Goal: Navigation & Orientation: Find specific page/section

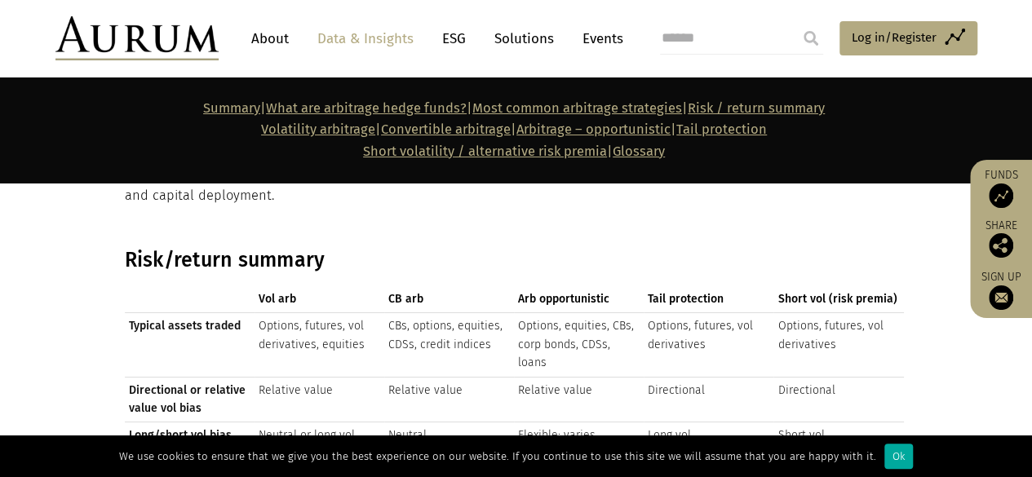
scroll to position [2662, 0]
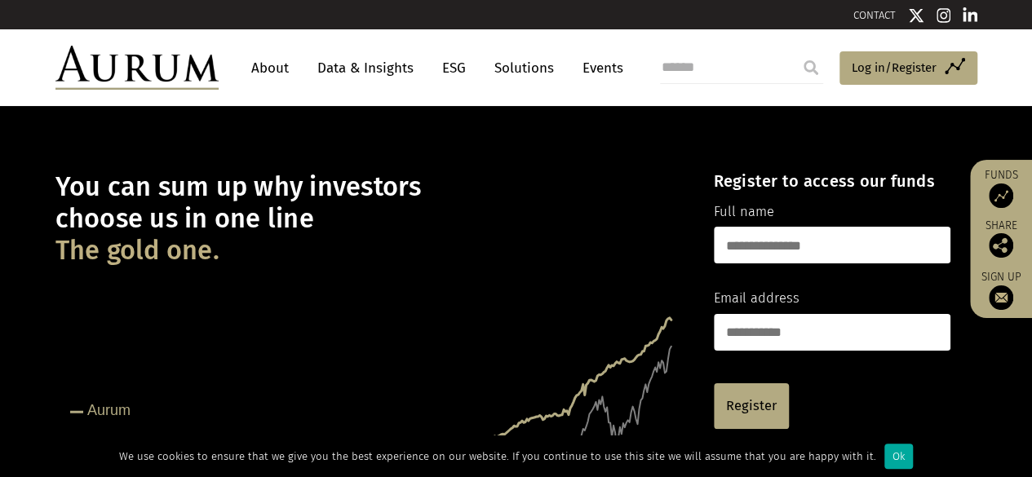
click at [272, 62] on link "About" at bounding box center [270, 68] width 54 height 30
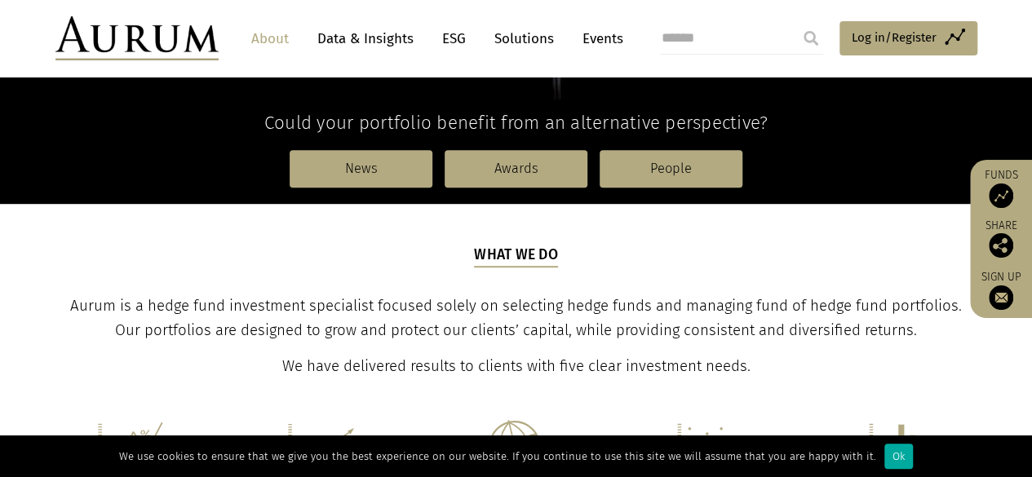
scroll to position [406, 0]
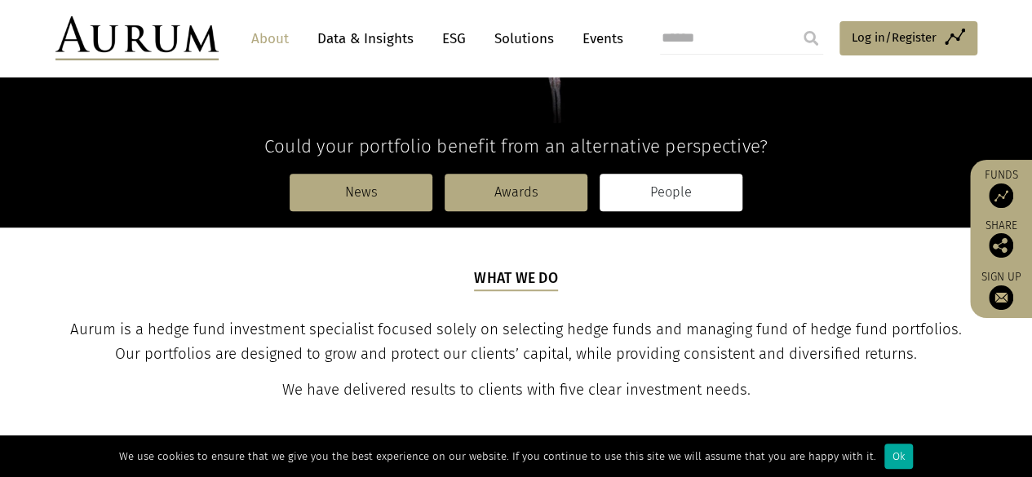
click at [694, 189] on link "People" at bounding box center [671, 193] width 143 height 38
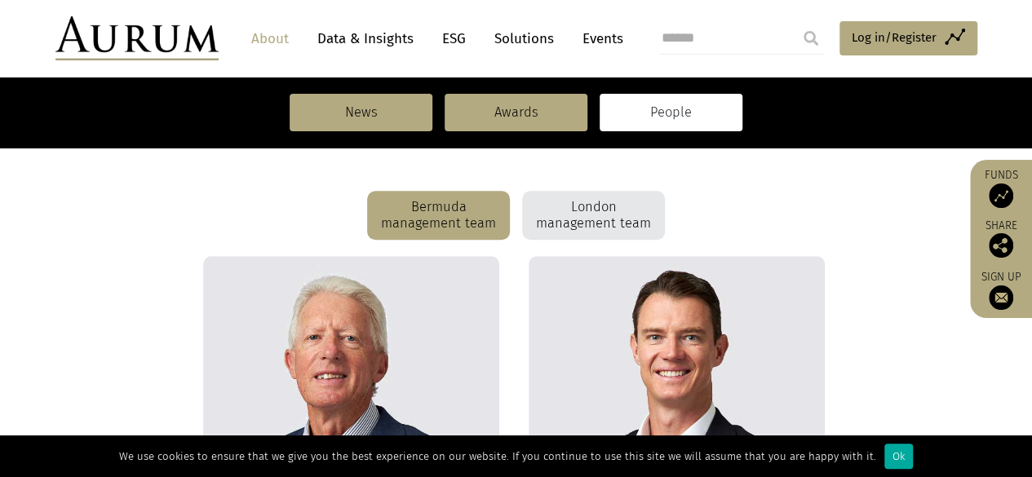
scroll to position [382, 0]
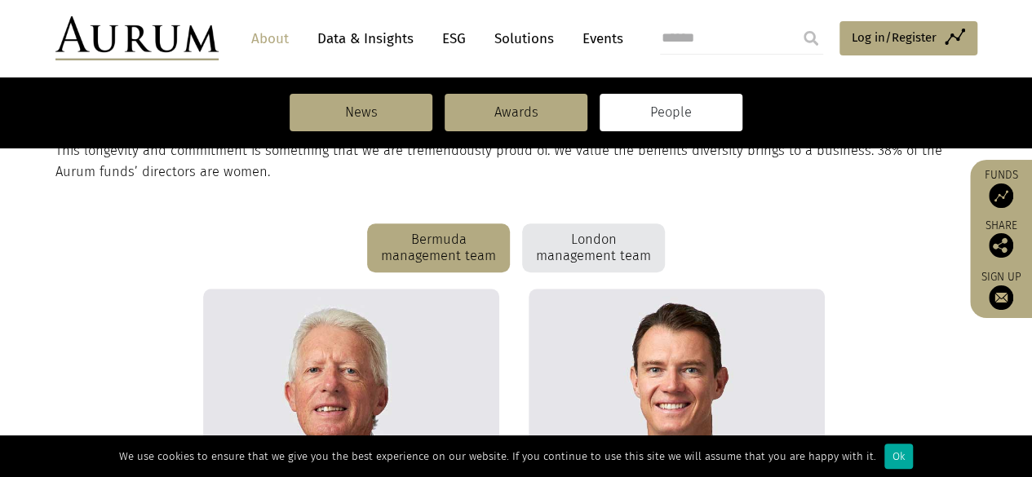
click at [575, 247] on div "London management team" at bounding box center [593, 248] width 143 height 49
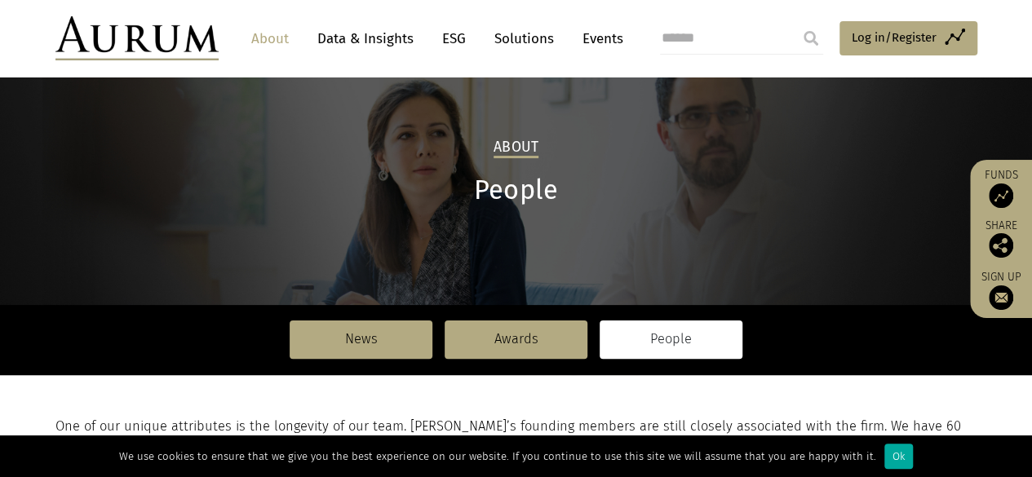
scroll to position [32, 0]
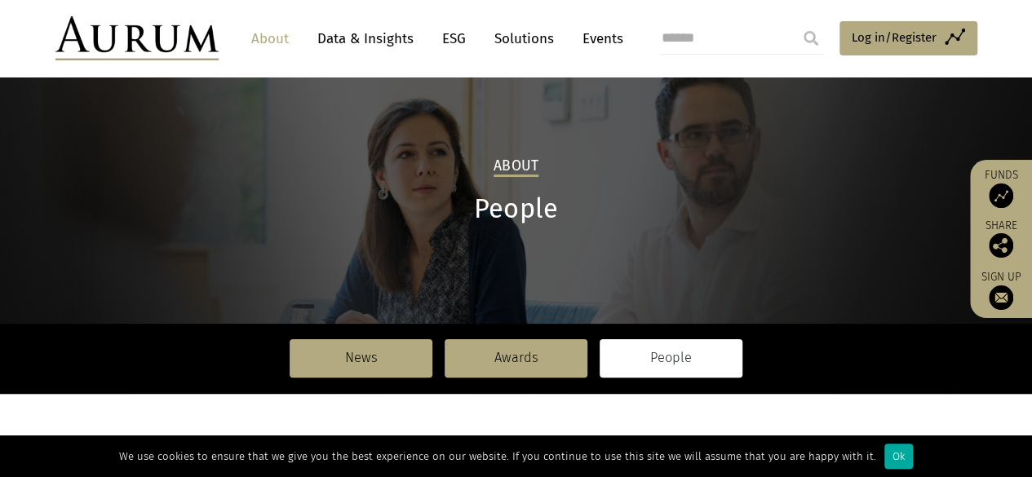
click at [158, 42] on img at bounding box center [137, 38] width 163 height 44
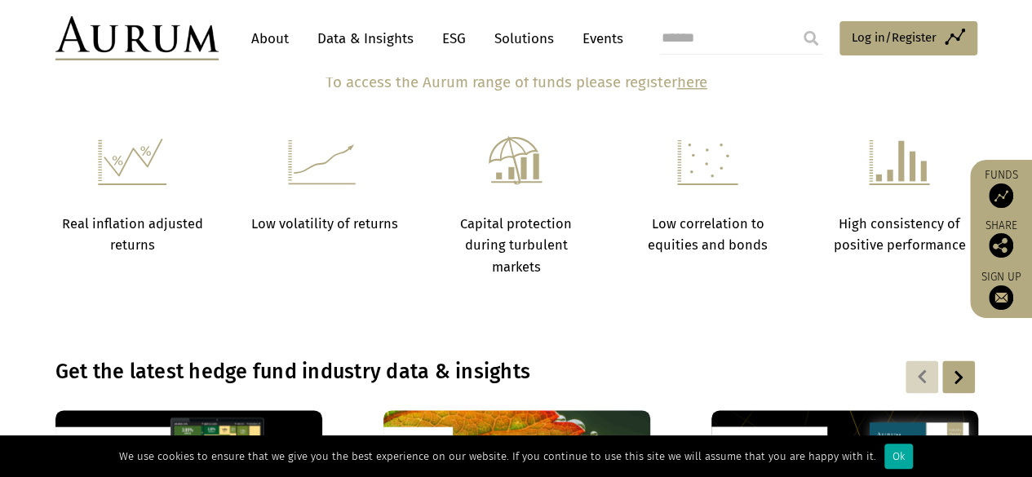
scroll to position [568, 0]
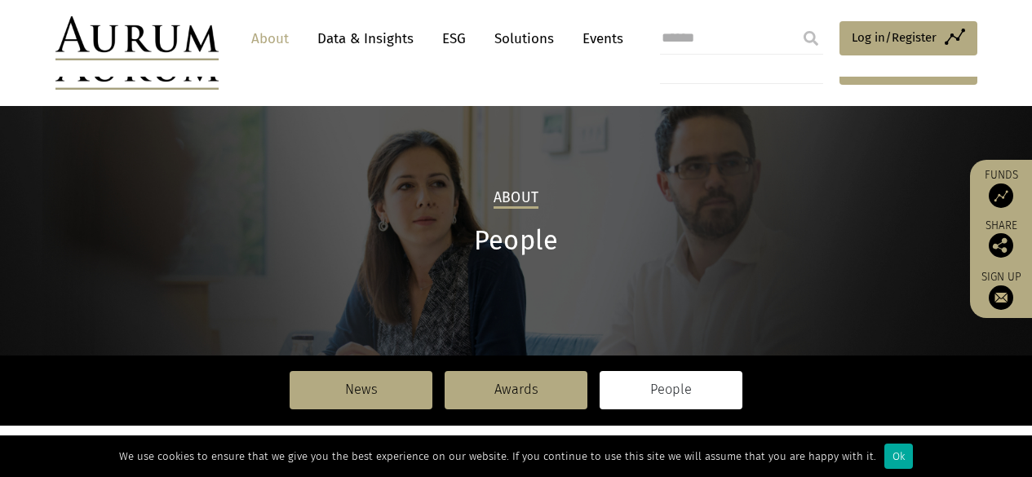
scroll to position [32, 0]
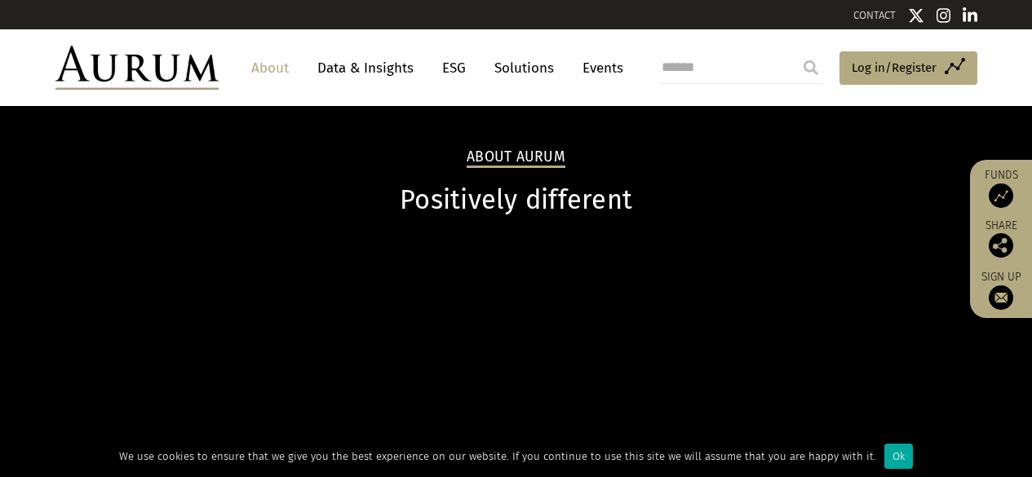
scroll to position [406, 0]
